Goal: Navigation & Orientation: Find specific page/section

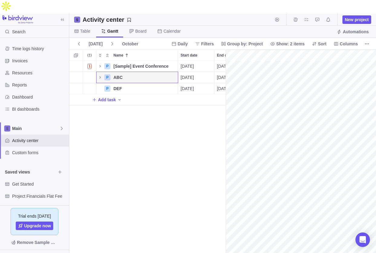
scroll to position [0, 955]
click at [87, 28] on span "Table" at bounding box center [85, 31] width 10 height 6
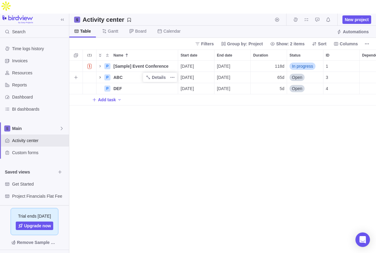
click at [100, 76] on icon "Name" at bounding box center [100, 77] width 1 height 2
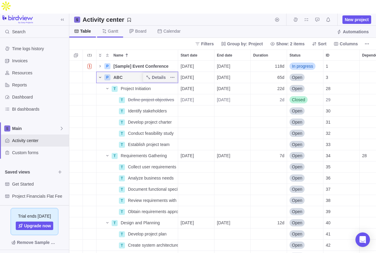
click at [114, 28] on span "Gantt" at bounding box center [113, 31] width 10 height 6
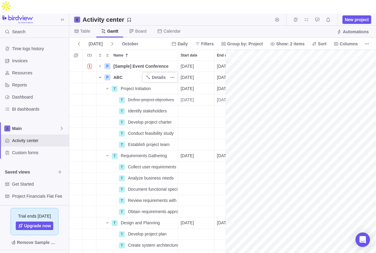
scroll to position [0, 1609]
click at [140, 28] on span "Board" at bounding box center [140, 31] width 11 height 6
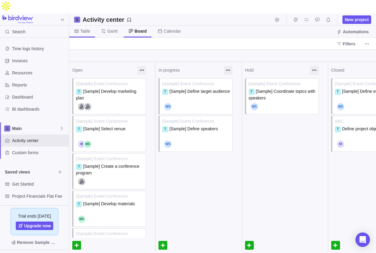
click at [84, 28] on span "Table" at bounding box center [85, 31] width 10 height 6
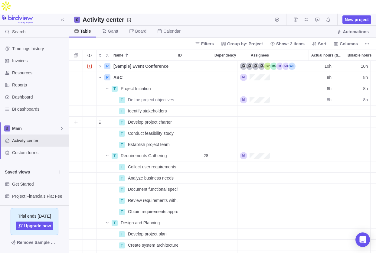
scroll to position [0, 159]
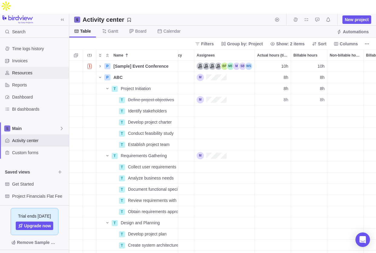
click at [25, 70] on span "Resources" at bounding box center [39, 73] width 55 height 6
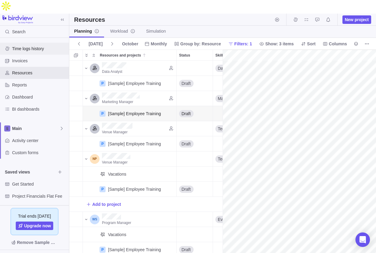
click at [33, 46] on span "Time logs history" at bounding box center [39, 49] width 55 height 6
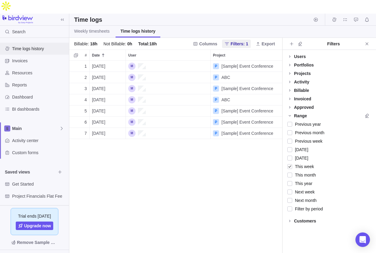
scroll to position [206, 213]
click at [25, 58] on span "Invoices" at bounding box center [39, 61] width 55 height 6
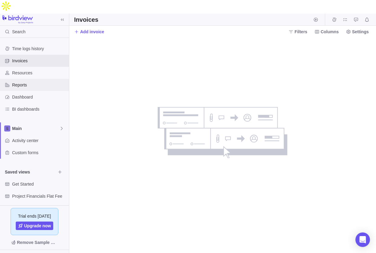
click at [27, 82] on span "Reports" at bounding box center [39, 85] width 55 height 6
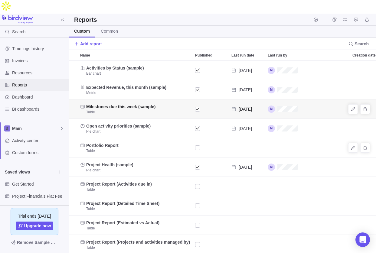
scroll to position [206, 307]
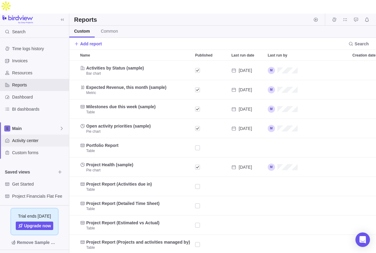
click at [34, 138] on span "Activity center" at bounding box center [39, 141] width 55 height 6
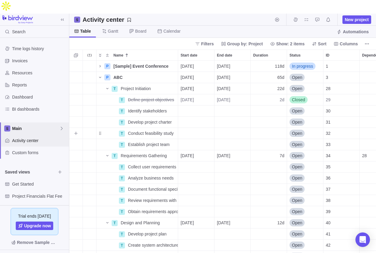
scroll to position [206, 307]
click at [33, 79] on div "Reports" at bounding box center [34, 85] width 69 height 12
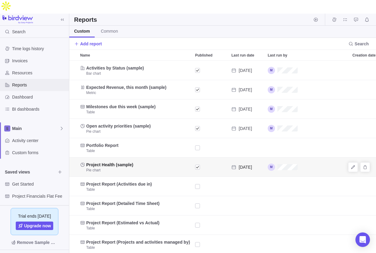
scroll to position [0, 0]
click at [131, 14] on div "Reports" at bounding box center [222, 20] width 307 height 12
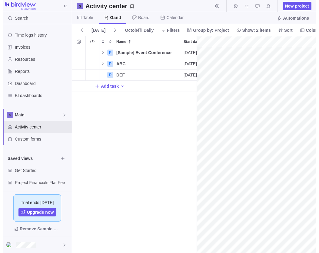
scroll to position [0, 955]
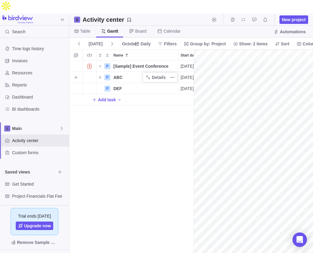
click at [99, 75] on icon "Name" at bounding box center [100, 77] width 5 height 5
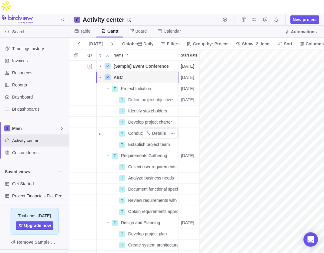
scroll to position [0, 0]
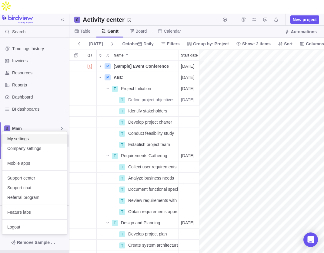
click at [34, 138] on span "My settings" at bounding box center [34, 139] width 55 height 6
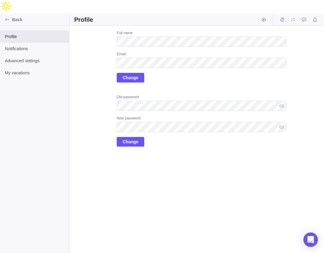
click at [138, 162] on div "Upload Full name Email Change Old password New password Change" at bounding box center [196, 146] width 254 height 241
click at [135, 138] on span "Change" at bounding box center [130, 141] width 15 height 7
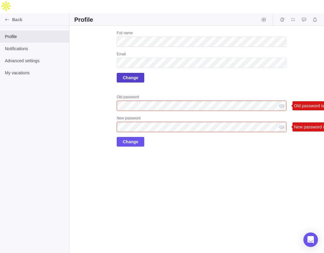
click at [134, 74] on span "Change" at bounding box center [130, 77] width 15 height 7
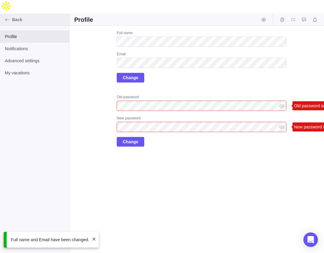
click at [18, 17] on span "Back" at bounding box center [39, 20] width 55 height 6
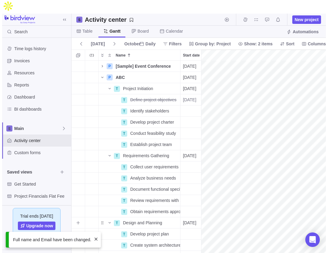
scroll to position [0, 955]
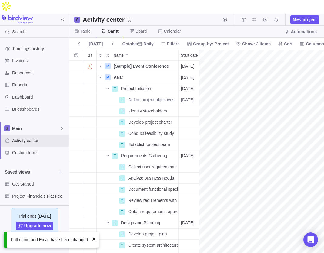
click at [96, 240] on span at bounding box center [93, 239] width 5 height 5
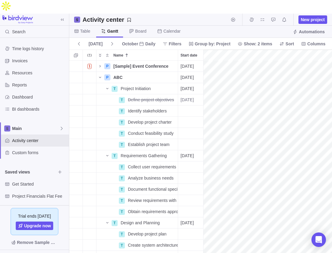
scroll to position [0, 0]
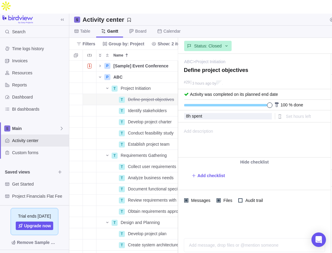
click at [313, 26] on div "Table Gantt Board Calendar Automations" at bounding box center [250, 32] width 362 height 12
click at [211, 14] on div "Activity center New project" at bounding box center [250, 20] width 362 height 12
click at [133, 97] on span "Define project objectives" at bounding box center [151, 100] width 46 height 6
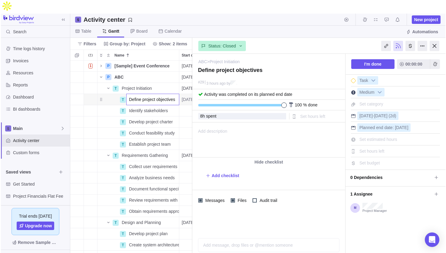
scroll to position [206, 124]
click at [313, 33] on body "Search Time logs history Invoices Resources Reports Dashboard BI dashboards Mai…" at bounding box center [223, 126] width 446 height 253
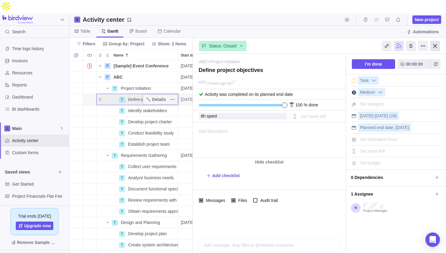
click at [313, 41] on div at bounding box center [435, 46] width 10 height 10
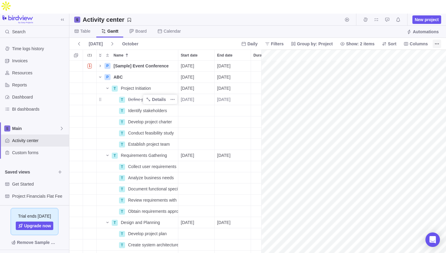
scroll to position [0, 955]
click at [313, 41] on icon "More actions" at bounding box center [437, 43] width 5 height 5
click at [313, 176] on body "Search Time logs history Invoices Resources Reports Dashboard BI dashboards Mai…" at bounding box center [223, 126] width 446 height 253
click at [114, 28] on span "Gantt" at bounding box center [112, 31] width 11 height 6
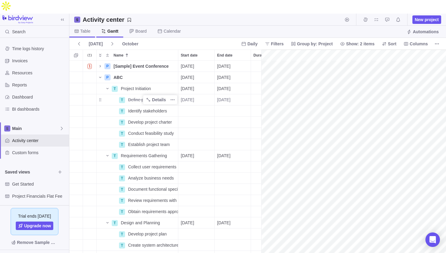
click at [83, 28] on span "Table" at bounding box center [85, 31] width 10 height 6
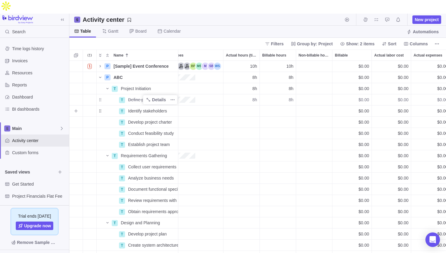
scroll to position [0, 244]
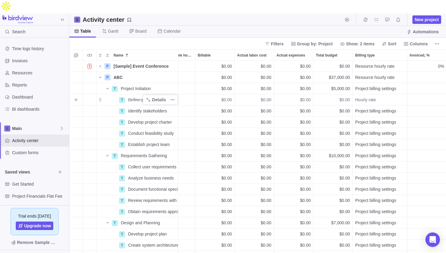
click at [226, 97] on span "$0.00" at bounding box center [226, 100] width 11 height 6
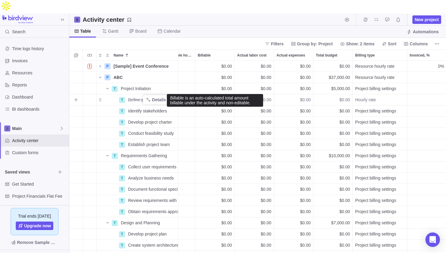
click at [226, 97] on span "$0.00" at bounding box center [226, 100] width 11 height 6
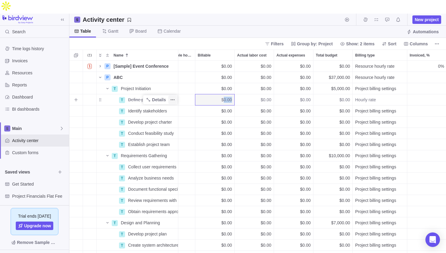
click at [172, 98] on icon "More actions" at bounding box center [172, 100] width 5 height 5
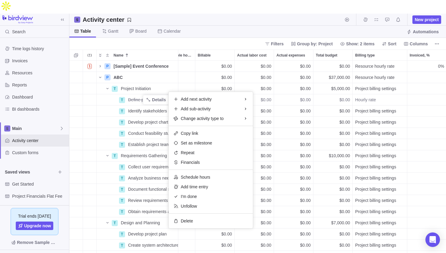
click at [153, 85] on div "1 P [Sample] Event Conference Details 09/01/2025 02/11/2026 118d In progress 1 …" at bounding box center [257, 164] width 377 height 206
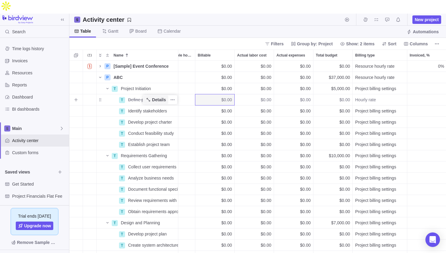
click at [153, 97] on span "Details" at bounding box center [159, 100] width 14 height 6
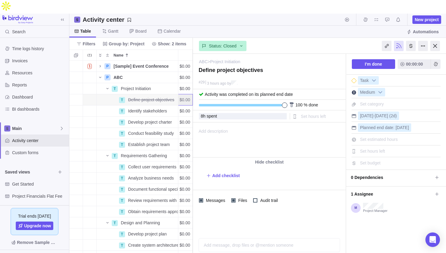
click at [313, 147] on div "Set hours left" at bounding box center [372, 151] width 29 height 8
click at [313, 41] on div at bounding box center [435, 46] width 10 height 10
